Goal: Transaction & Acquisition: Register for event/course

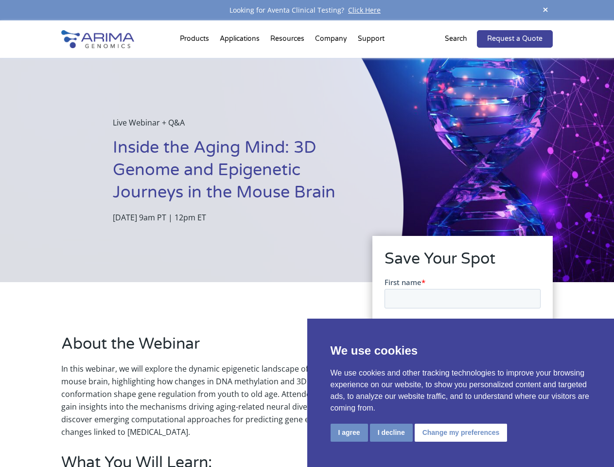
click at [307, 233] on div "Live Webinar + Q&A Inside the Aging Mind: 3D Genome and Epigenetic Journeys in …" at bounding box center [202, 170] width 404 height 224
click at [349, 432] on button "I agree" at bounding box center [349, 432] width 37 height 18
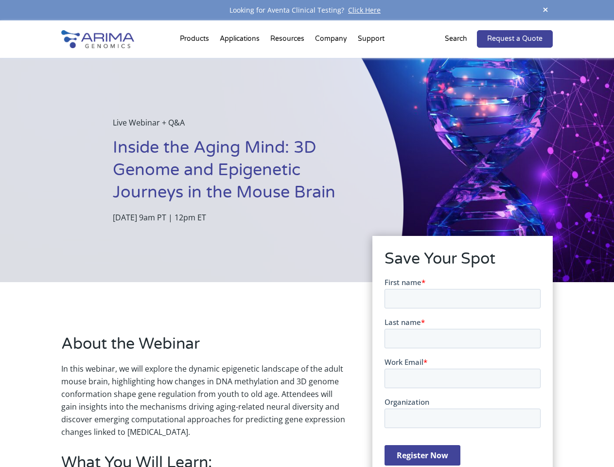
click at [390, 432] on form "First name * Last name * Work Email * Organization Register Now" at bounding box center [462, 375] width 156 height 196
click at [459, 432] on form "First name * Last name * Work Email * Organization Register Now" at bounding box center [462, 375] width 156 height 196
click at [546, 10] on span at bounding box center [545, 10] width 15 height 13
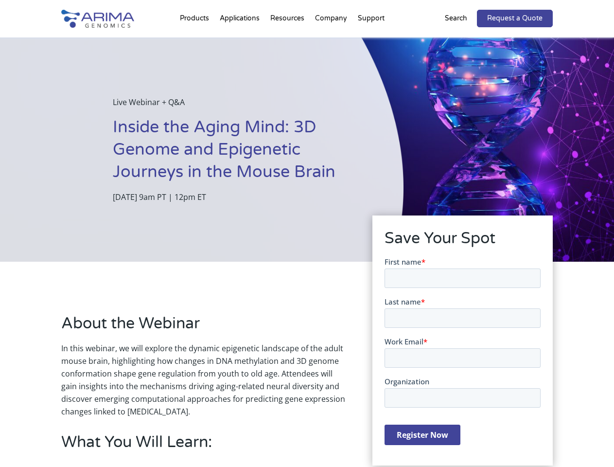
click at [307, 244] on div "Live Webinar + Q&A Inside the Aging Mind: 3D Genome and Epigenetic Journeys in …" at bounding box center [202, 149] width 404 height 224
click at [196, 41] on div "Live Webinar + Q&A Inside the Aging Mind: 3D Genome and Epigenetic Journeys in …" at bounding box center [202, 149] width 404 height 224
click at [288, 41] on div "Live Webinar + Q&A Inside the Aging Mind: 3D Genome and Epigenetic Journeys in …" at bounding box center [202, 149] width 404 height 224
click at [332, 41] on div "Live Webinar + Q&A Inside the Aging Mind: 3D Genome and Epigenetic Journeys in …" at bounding box center [202, 149] width 404 height 224
click at [371, 41] on div "Live Webinar + Q&A Inside the Aging Mind: 3D Genome and Epigenetic Journeys in …" at bounding box center [202, 149] width 404 height 224
